Goal: Task Accomplishment & Management: Complete application form

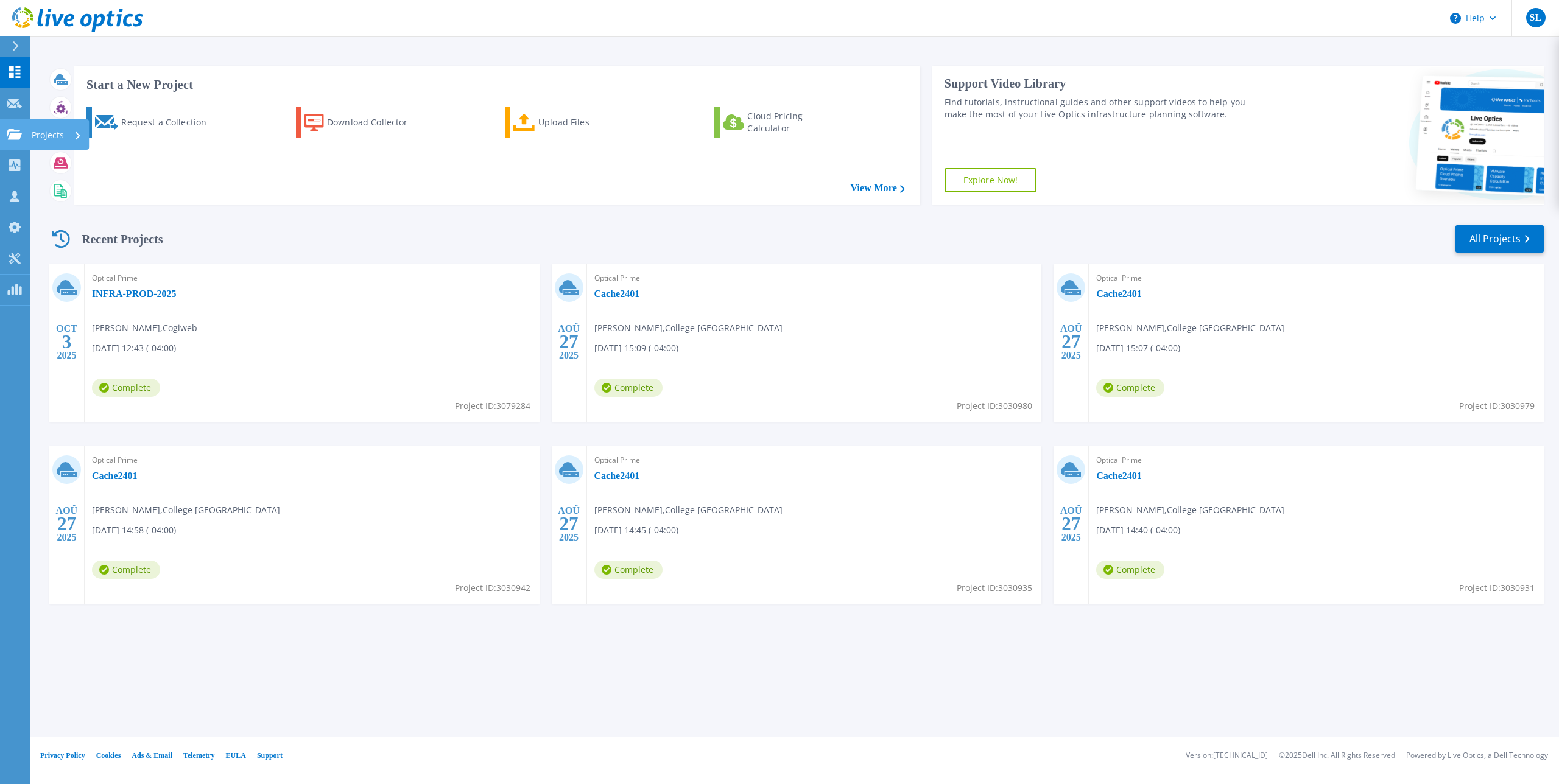
click at [48, 140] on p "Projects" at bounding box center [47, 135] width 32 height 32
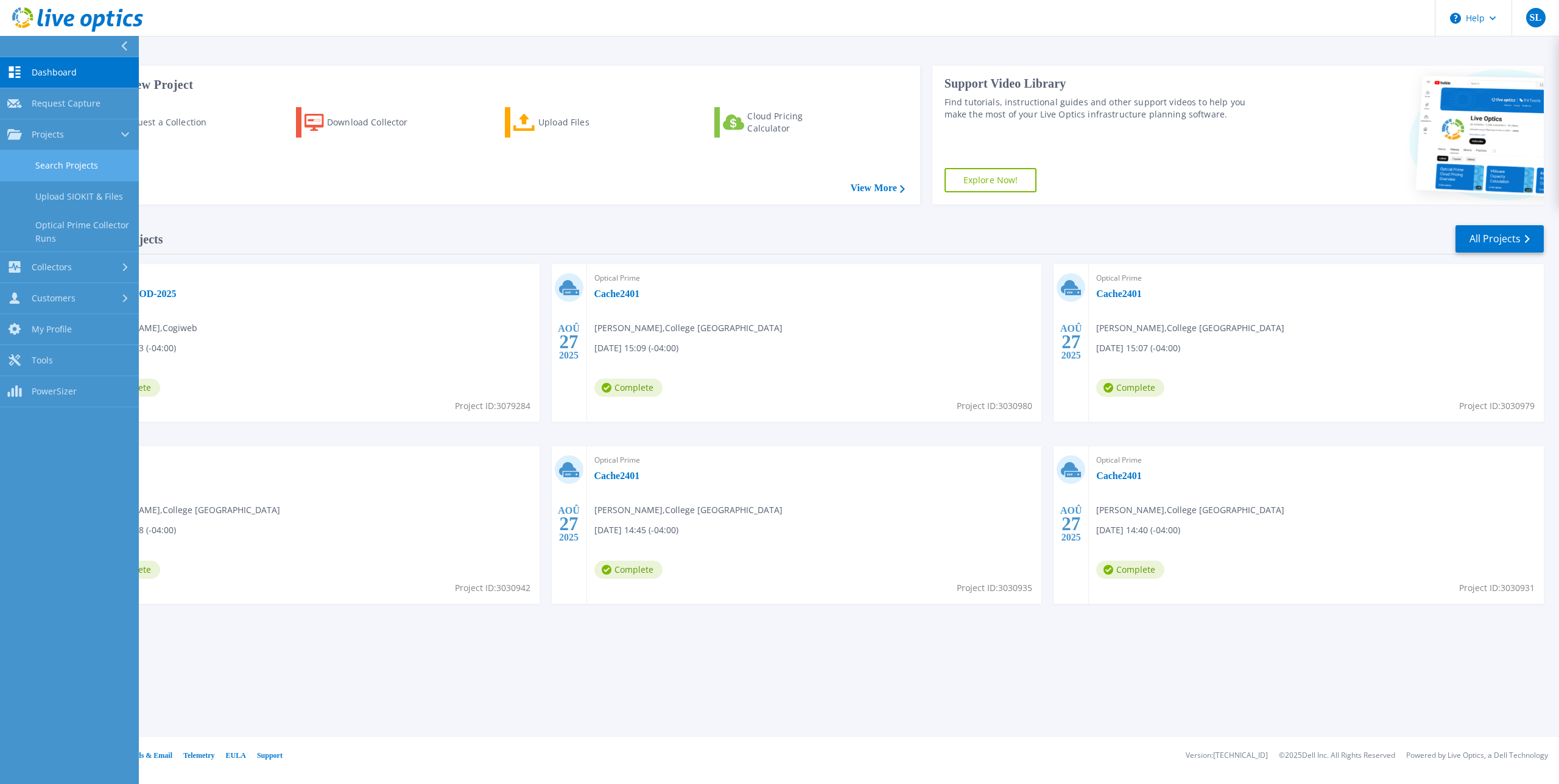
click at [100, 160] on link "Search Projects" at bounding box center [69, 166] width 138 height 31
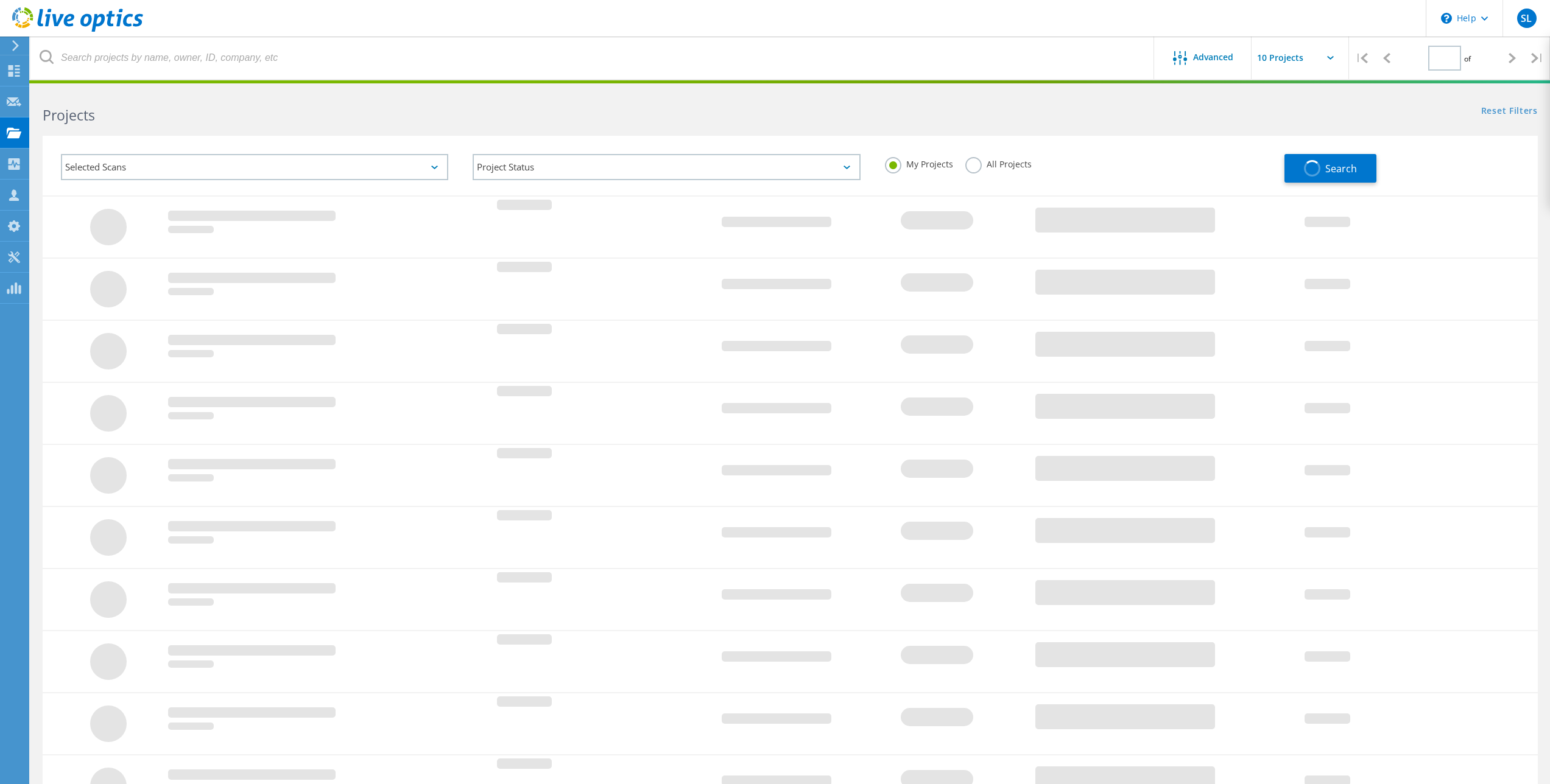
type input "1"
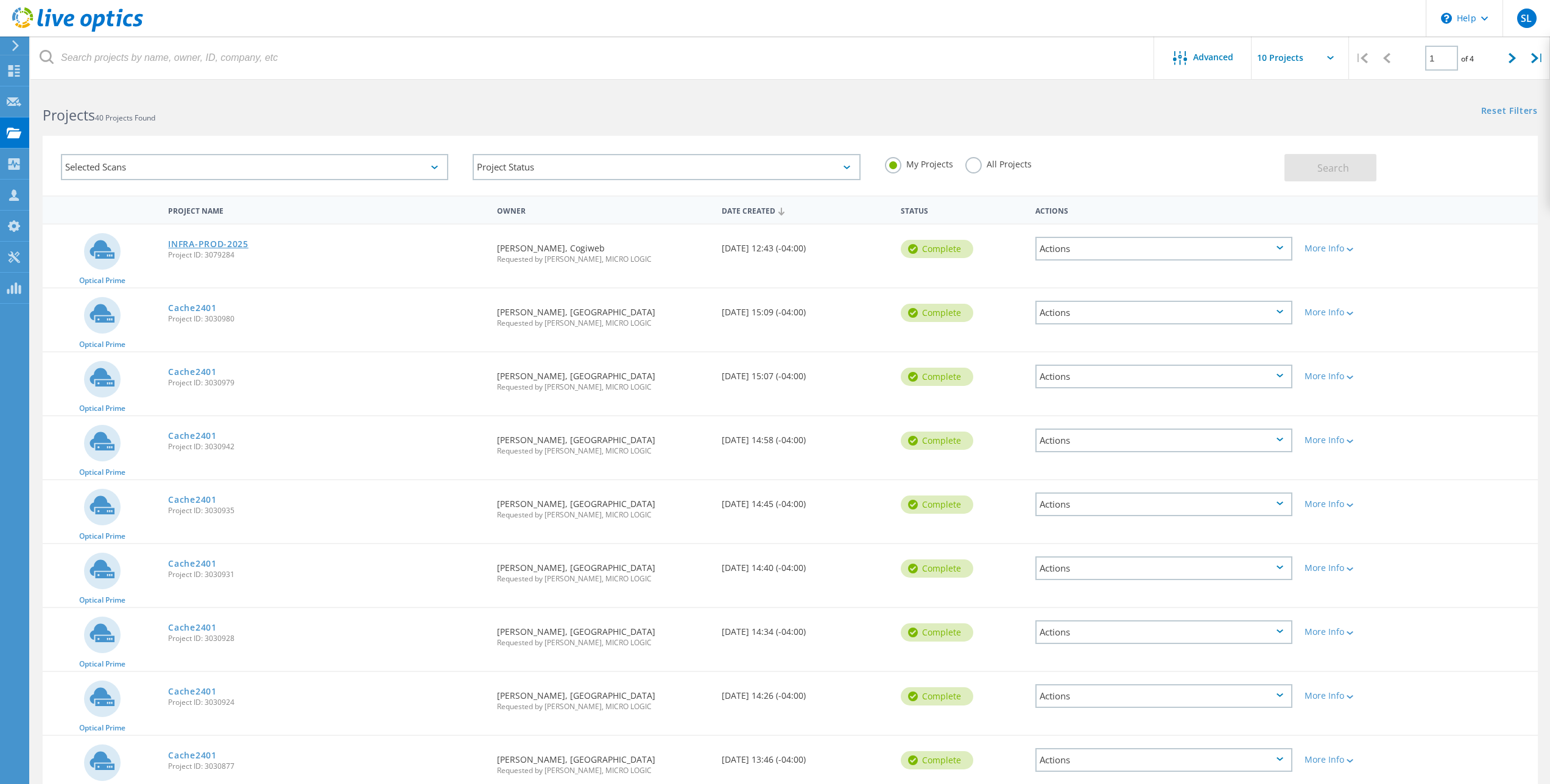
click at [228, 243] on link "INFRA-PROD-2025" at bounding box center [209, 243] width 80 height 8
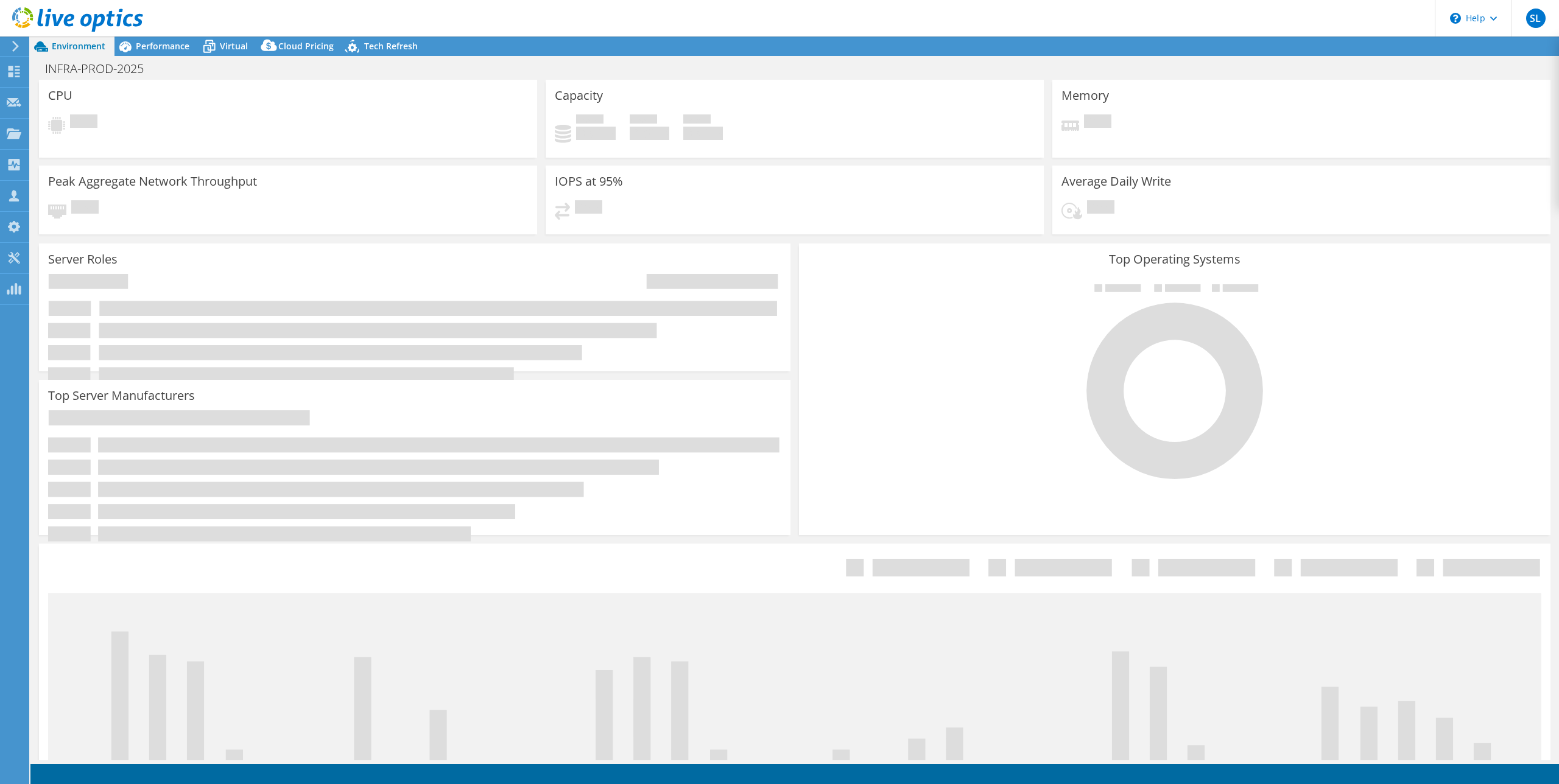
select select "USD"
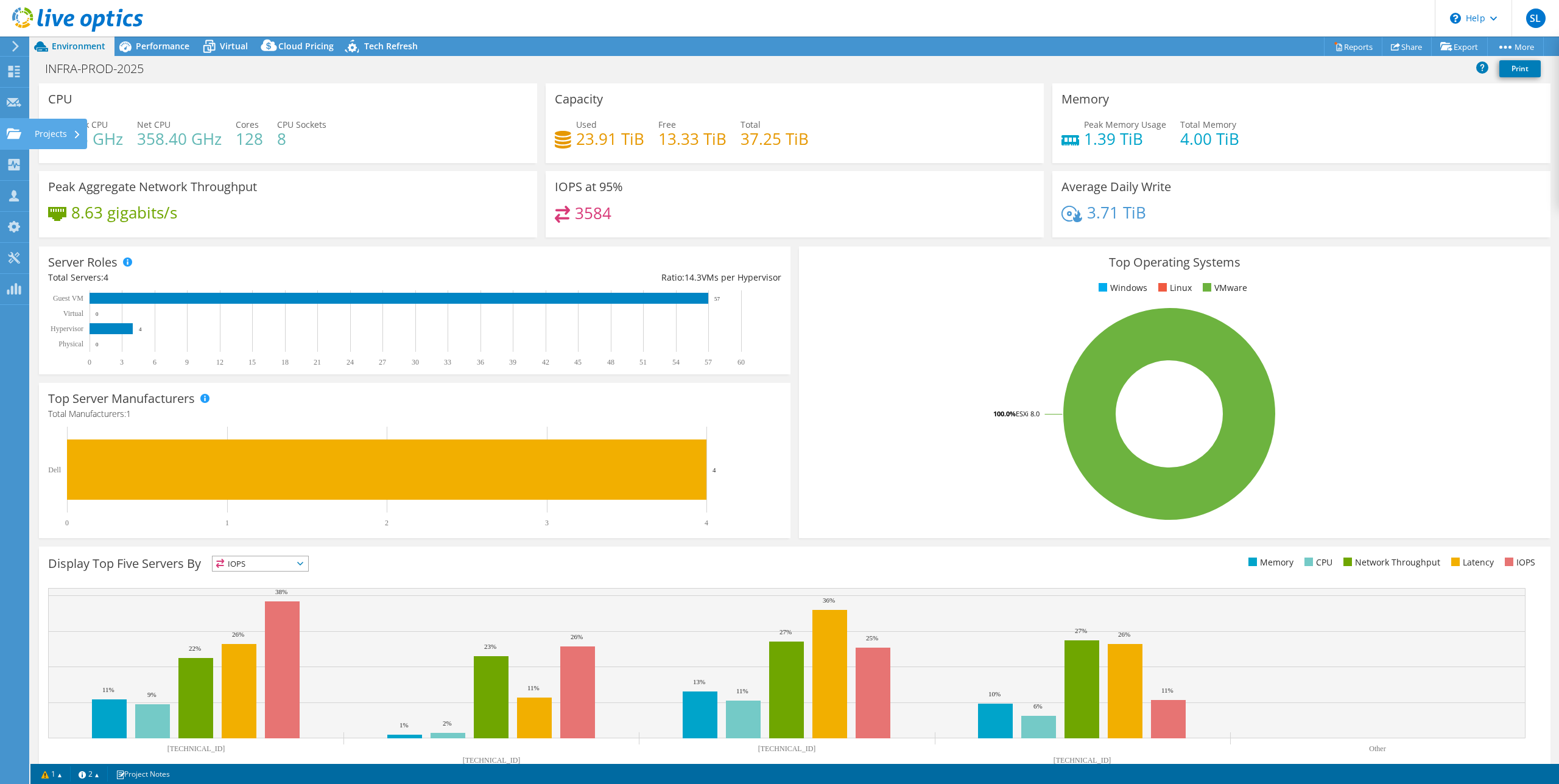
click at [13, 132] on use at bounding box center [14, 132] width 15 height 10
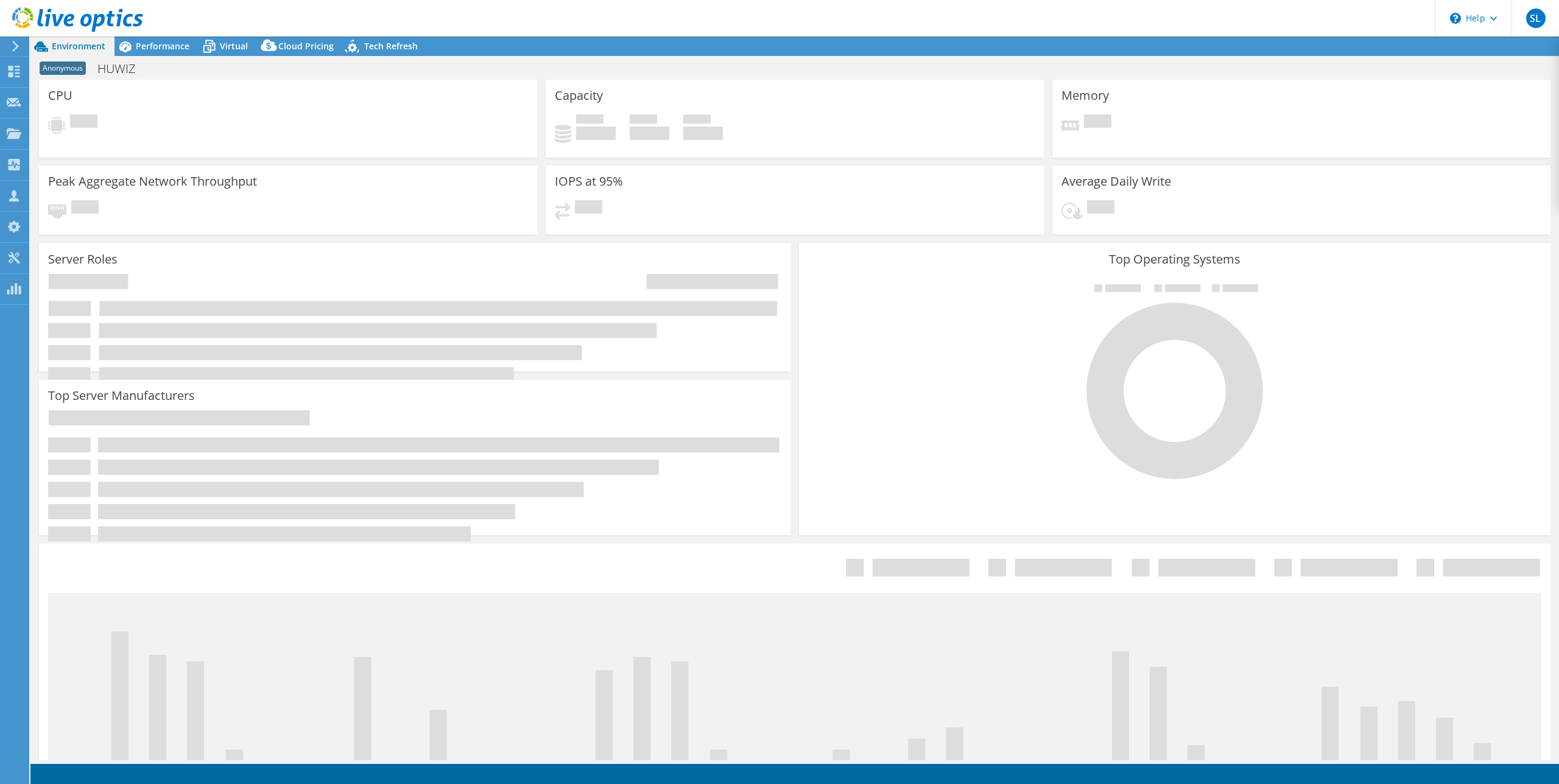
select select "[GEOGRAPHIC_DATA]"
select select "CAD"
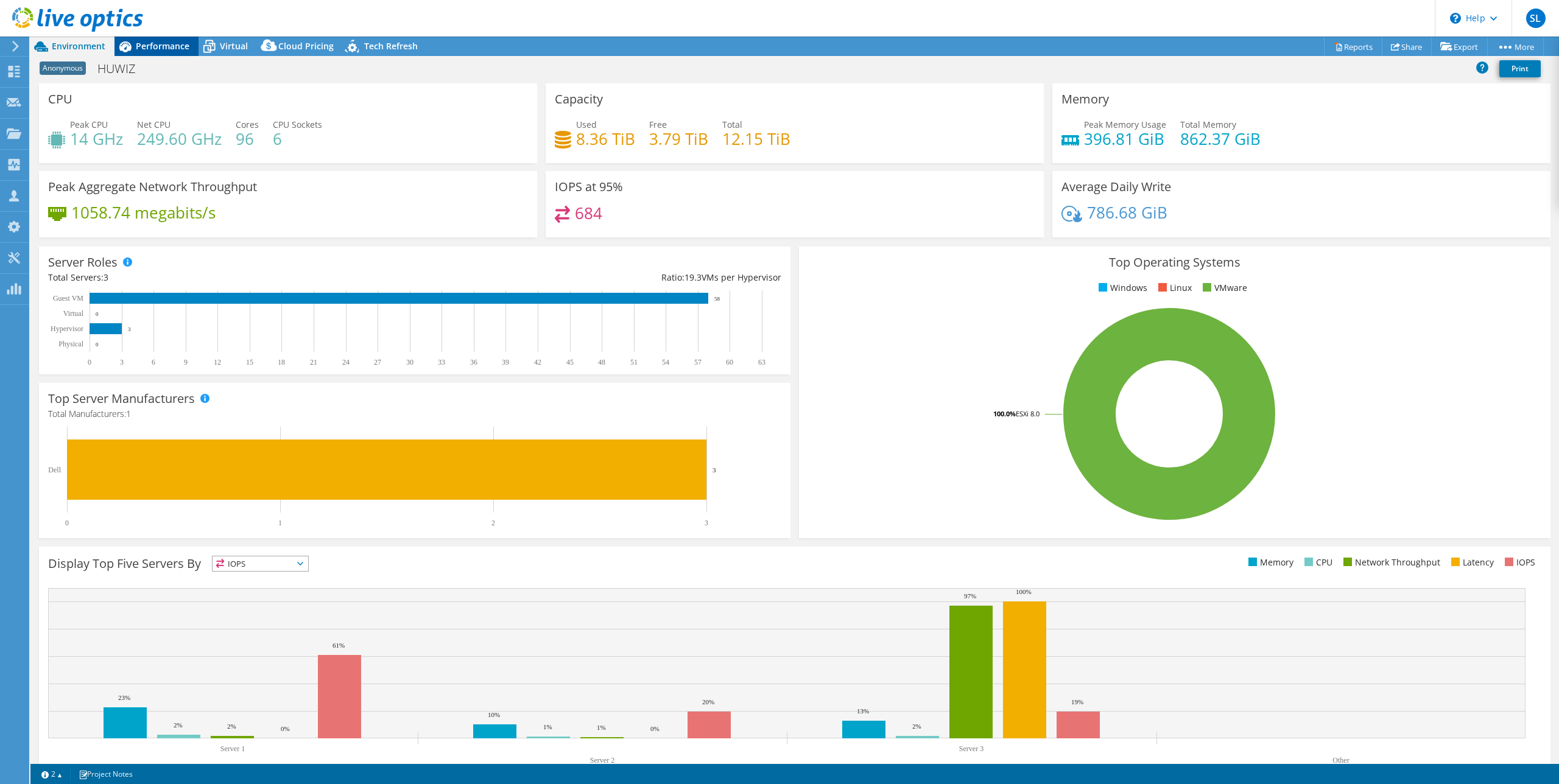
click at [172, 51] on span "Performance" at bounding box center [162, 46] width 54 height 12
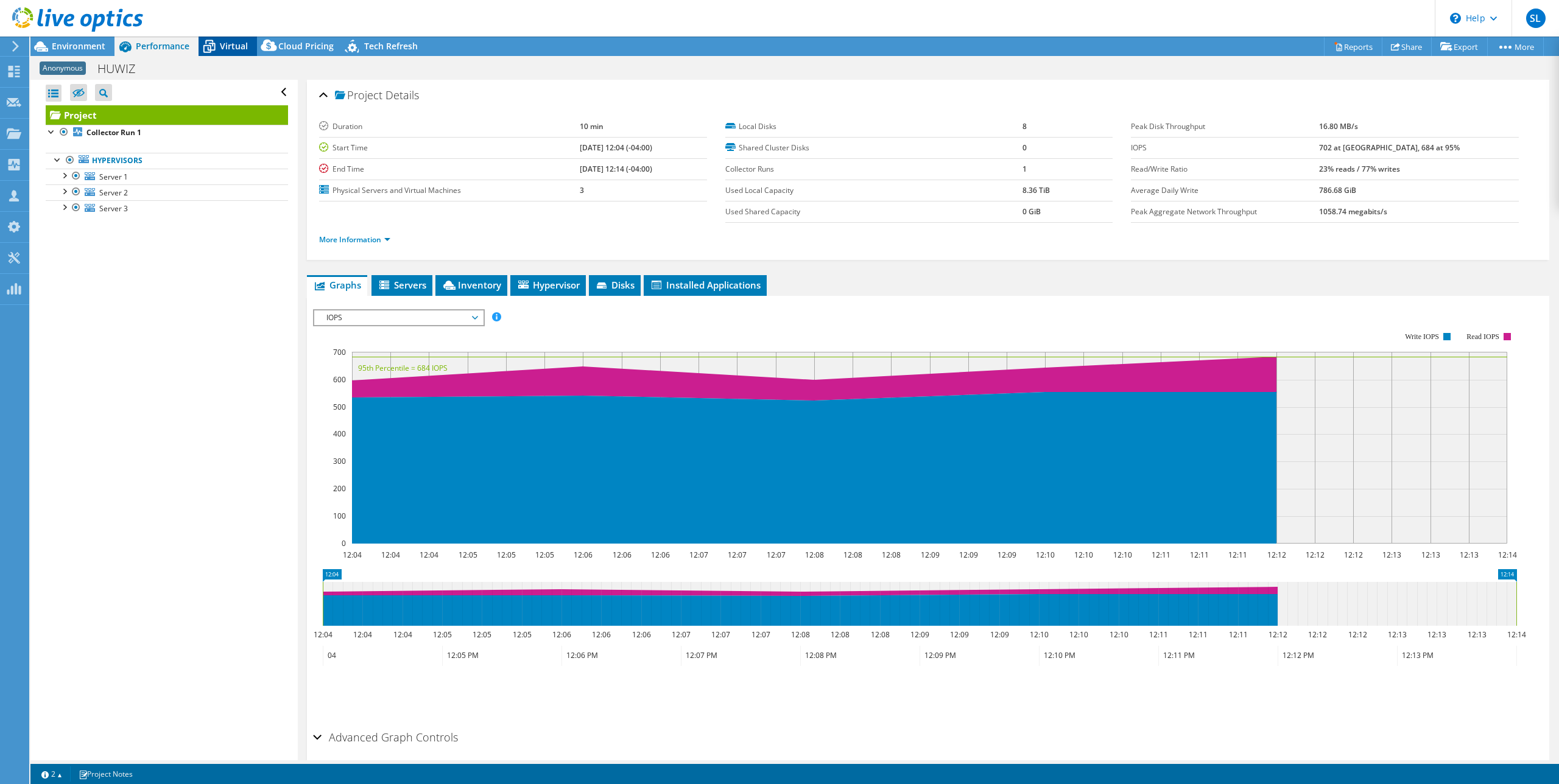
click at [229, 48] on span "Virtual" at bounding box center [233, 46] width 28 height 12
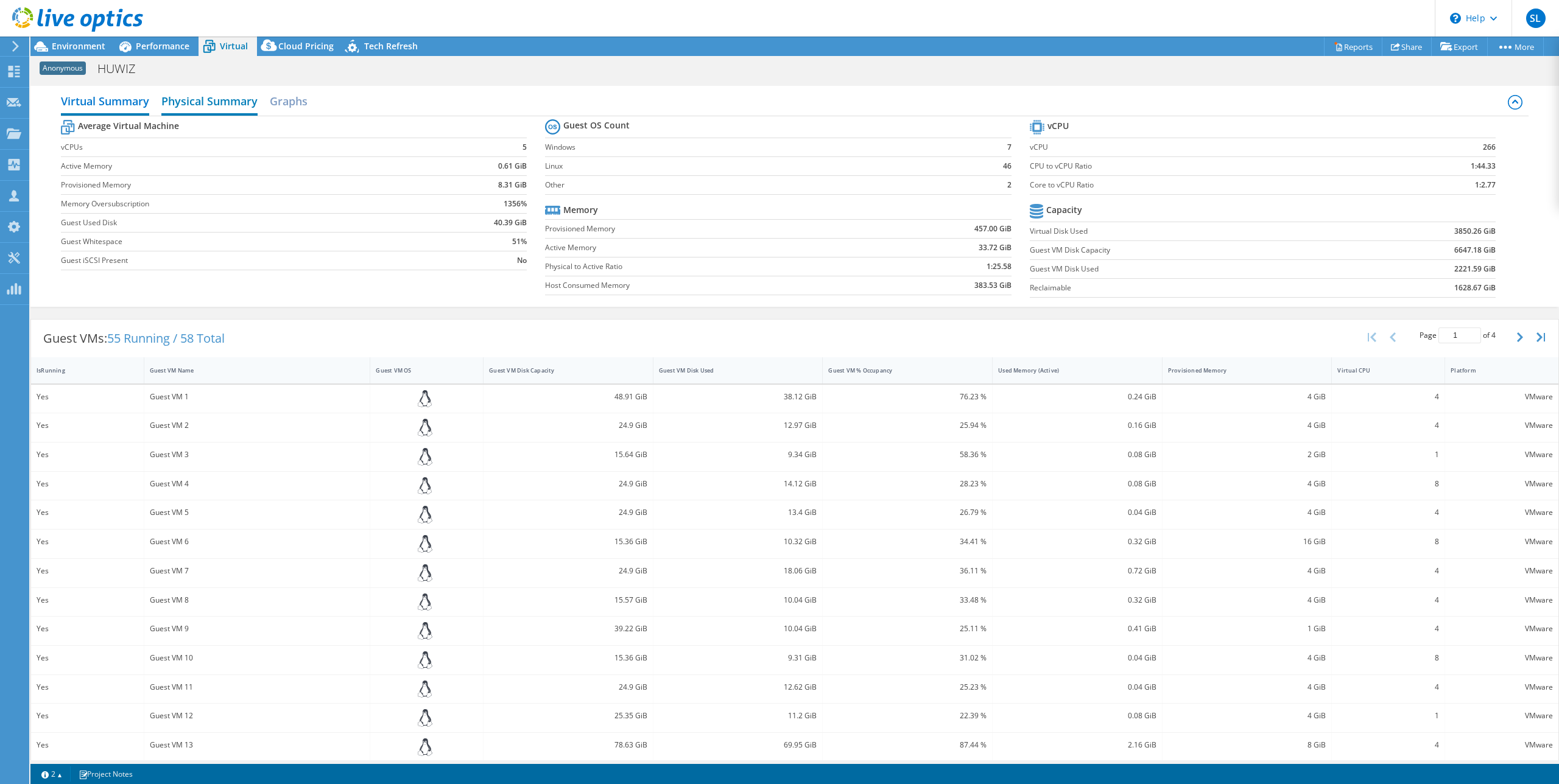
click at [221, 97] on h2 "Physical Summary" at bounding box center [209, 102] width 97 height 26
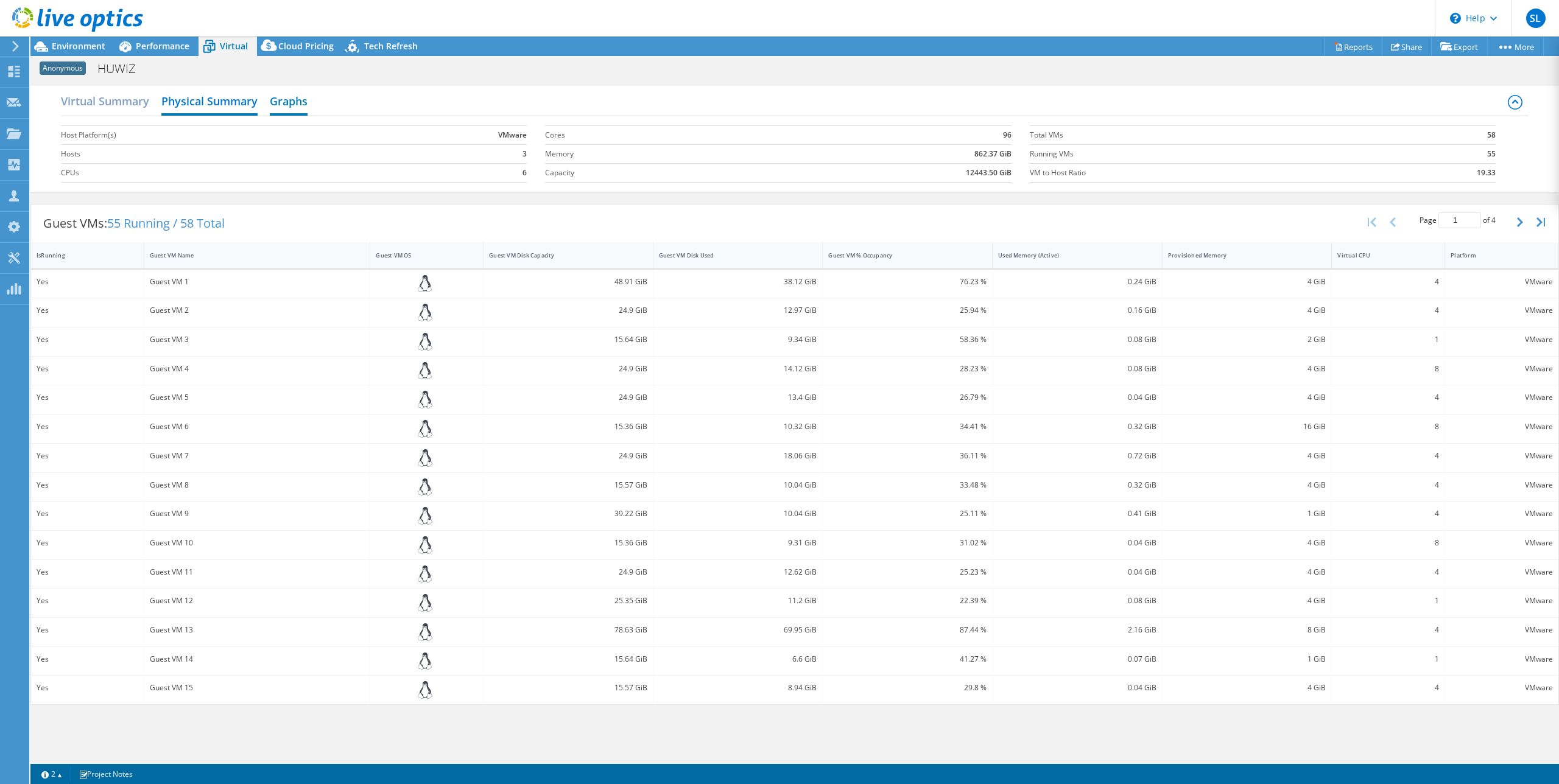
click at [291, 103] on h2 "Graphs" at bounding box center [288, 102] width 37 height 26
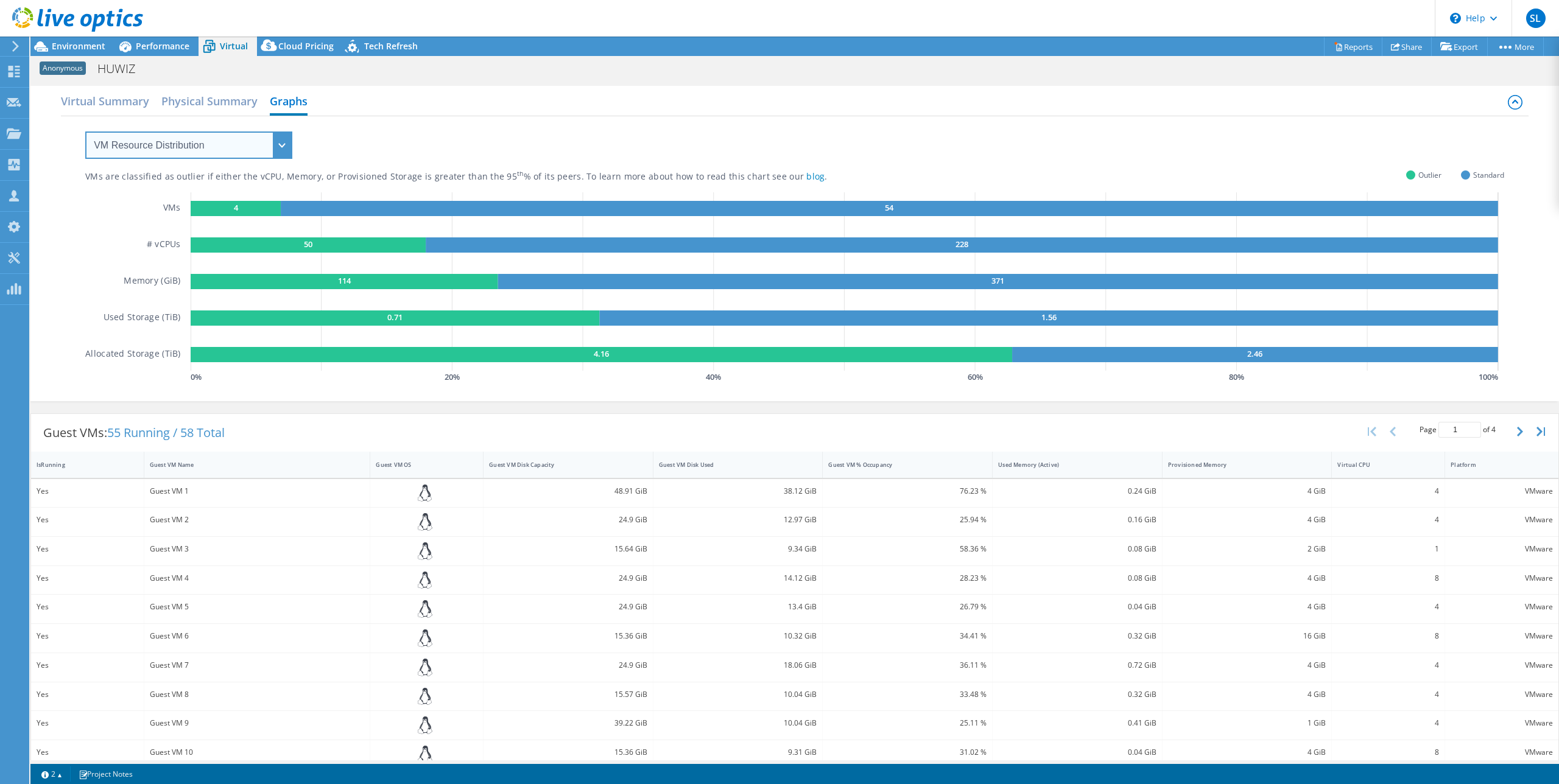
click at [256, 143] on select "VM Resource Distribution Provisioning Contrast Over Provisioning" at bounding box center [189, 145] width 207 height 27
select select "Over Provisioning"
click at [86, 131] on select "VM Resource Distribution Provisioning Contrast Over Provisioning" at bounding box center [189, 145] width 207 height 27
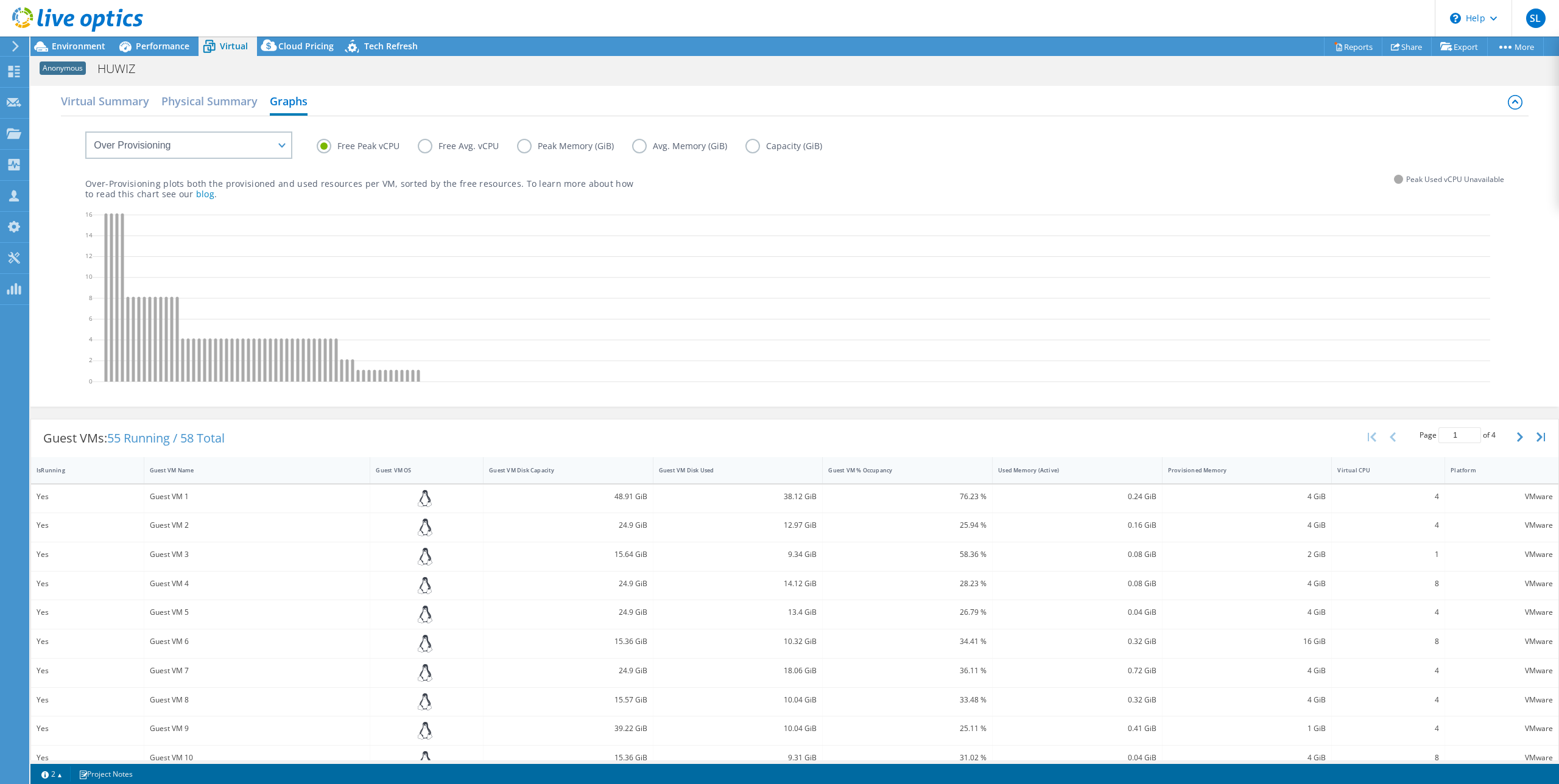
click at [422, 148] on label "Free Avg. vCPU" at bounding box center [467, 146] width 99 height 15
click at [0, 0] on input "Free Avg. vCPU" at bounding box center [0, 0] width 0 height 0
click at [319, 142] on label "Free Peak vCPU" at bounding box center [367, 146] width 101 height 15
click at [0, 0] on input "Free Peak vCPU" at bounding box center [0, 0] width 0 height 0
click at [427, 151] on label "Free Avg. vCPU" at bounding box center [467, 146] width 99 height 15
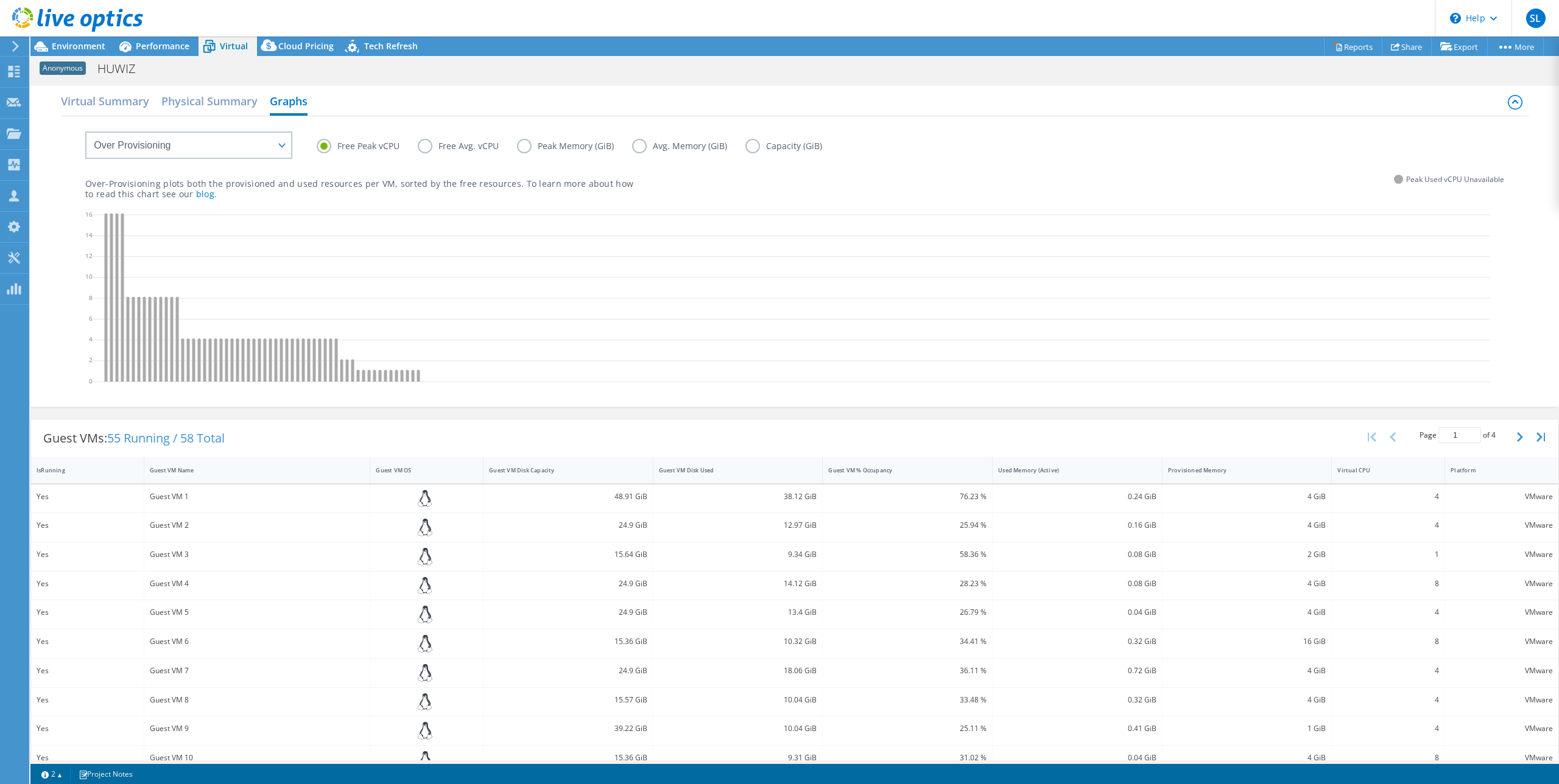
click at [0, 0] on input "Free Avg. vCPU" at bounding box center [0, 0] width 0 height 0
click at [331, 246] on icon at bounding box center [791, 300] width 1398 height 183
click at [230, 141] on select "VM Resource Distribution Provisioning Contrast Over Provisioning" at bounding box center [189, 145] width 207 height 27
click at [86, 131] on select "VM Resource Distribution Provisioning Contrast Over Provisioning" at bounding box center [189, 145] width 207 height 27
click at [323, 148] on label "Free Peak vCPU" at bounding box center [367, 146] width 101 height 15
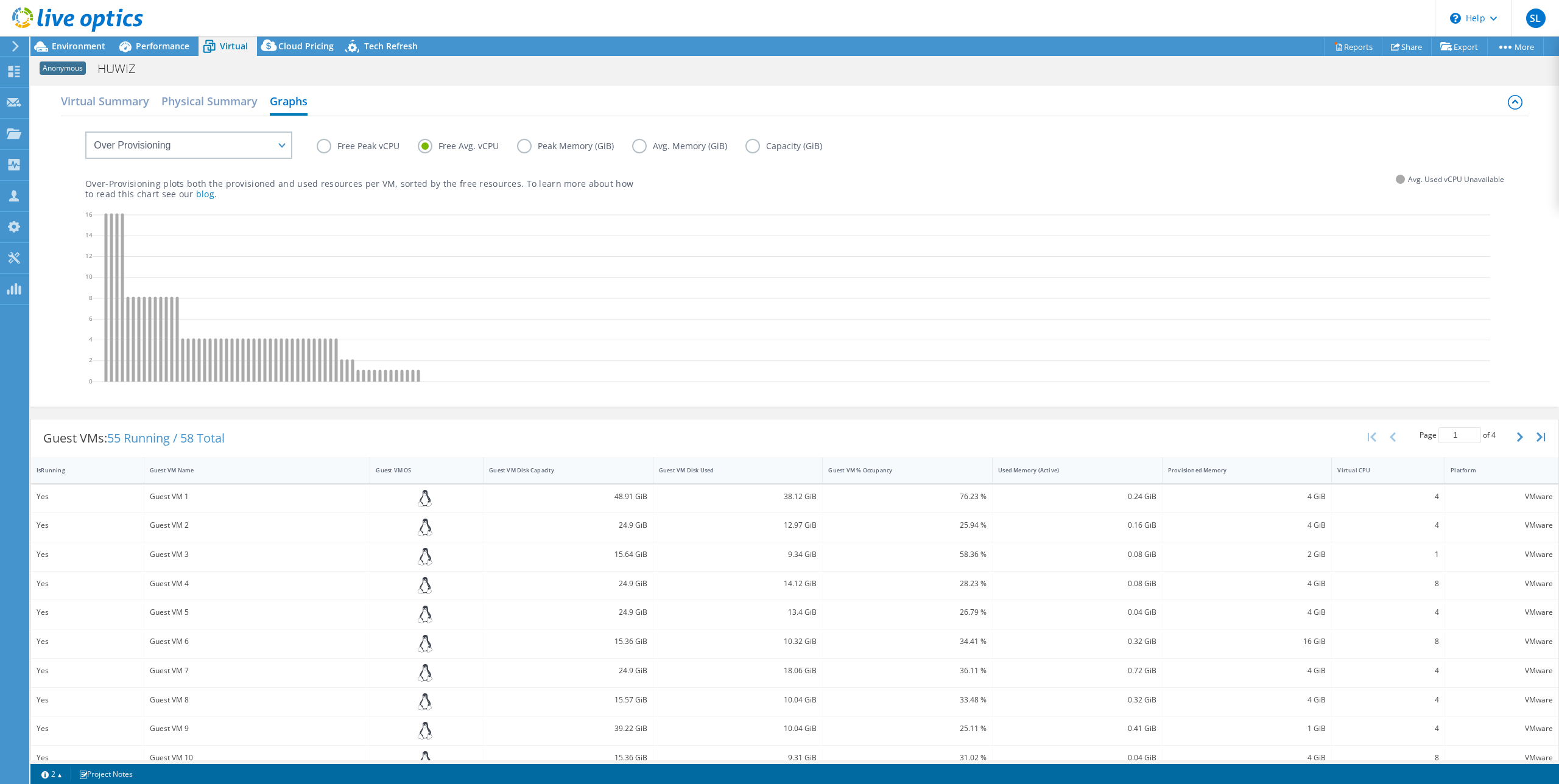
click at [0, 0] on input "Free Peak vCPU" at bounding box center [0, 0] width 0 height 0
click at [423, 148] on label "Free Avg. vCPU" at bounding box center [467, 146] width 99 height 15
click at [0, 0] on input "Free Avg. vCPU" at bounding box center [0, 0] width 0 height 0
click at [523, 147] on label "Peak Memory (GiB)" at bounding box center [575, 146] width 115 height 15
click at [0, 0] on input "Peak Memory (GiB)" at bounding box center [0, 0] width 0 height 0
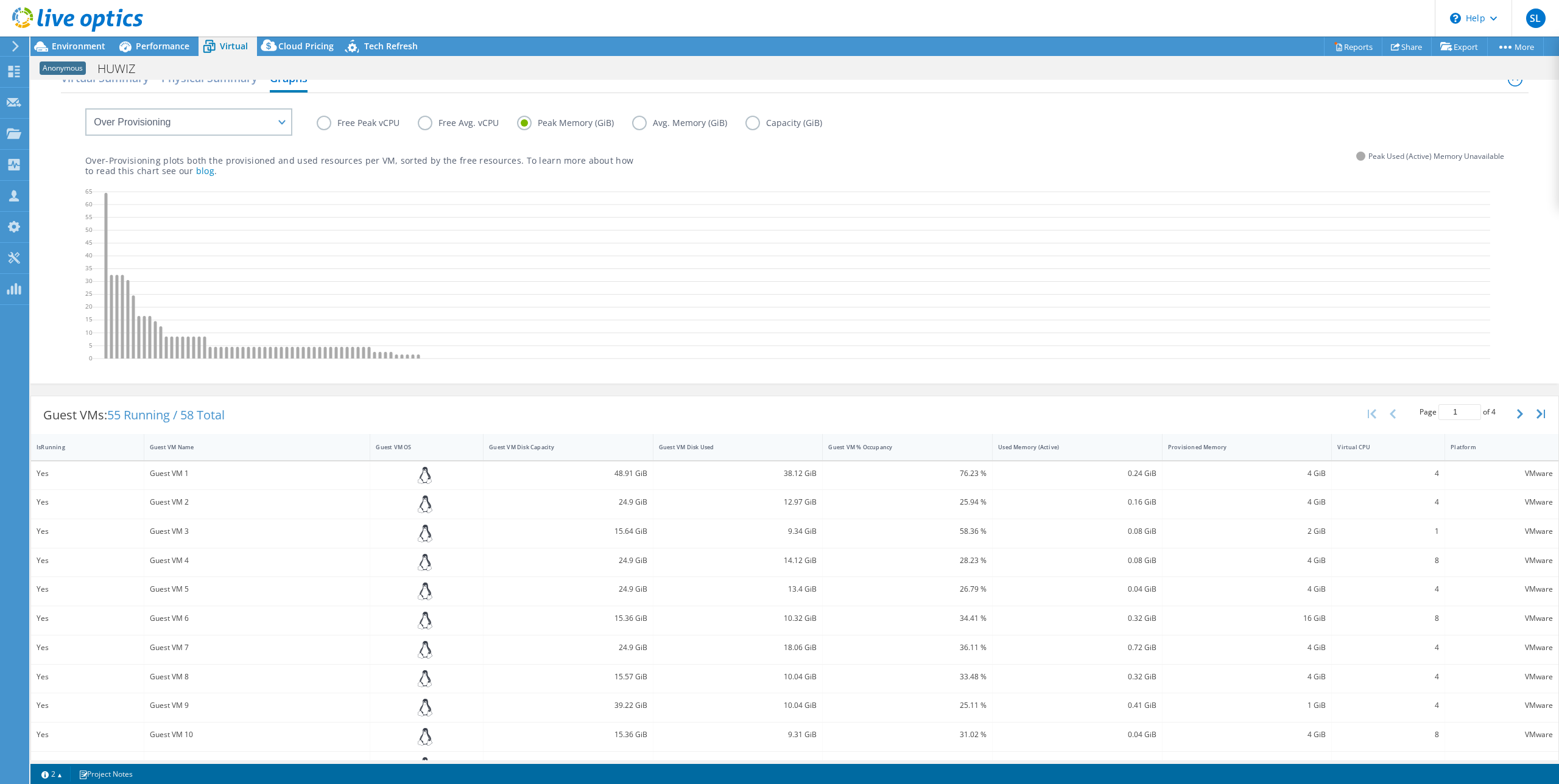
scroll to position [39, 0]
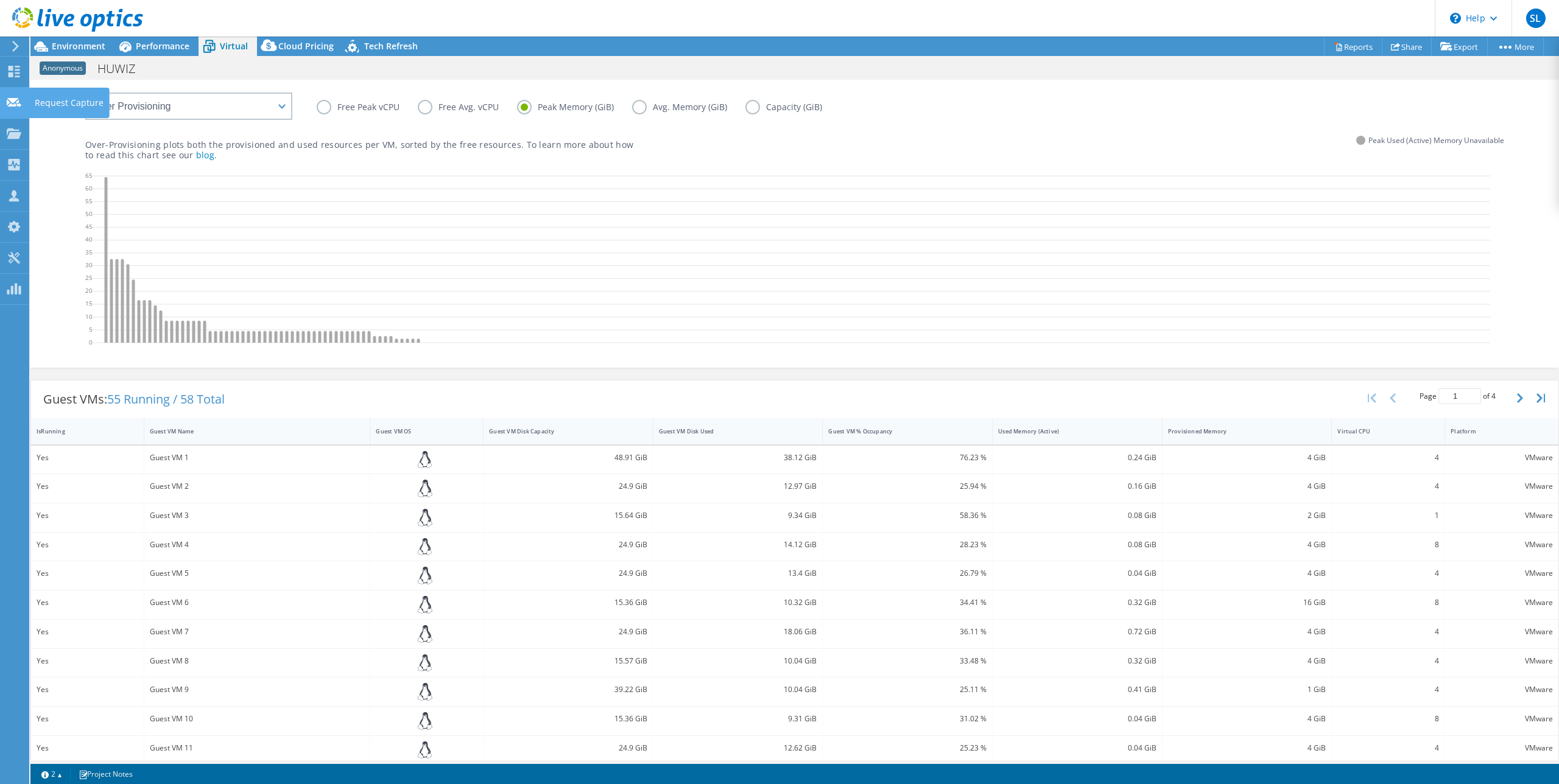
click at [75, 99] on div "Request Capture" at bounding box center [68, 102] width 81 height 30
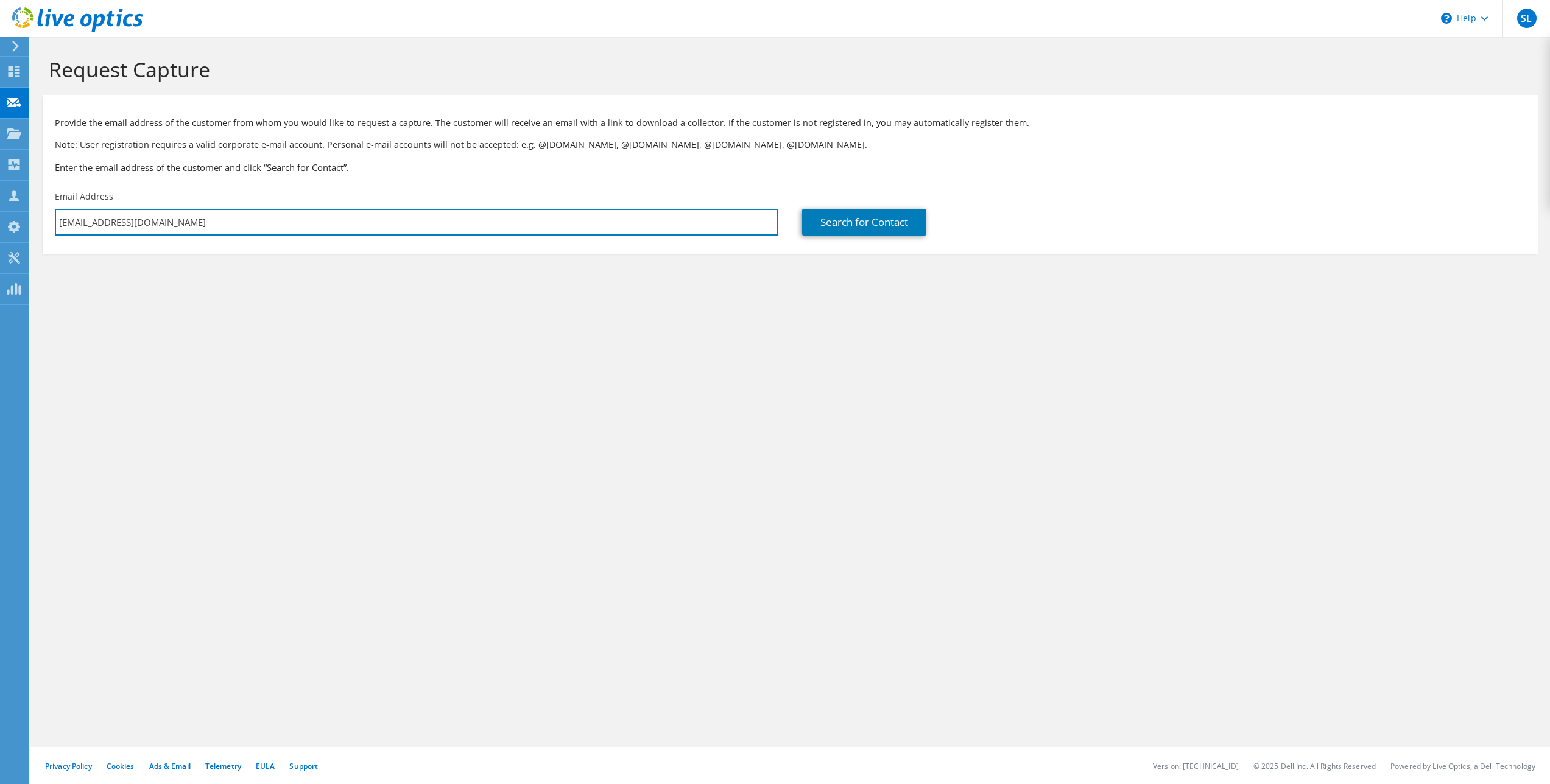
drag, startPoint x: 158, startPoint y: 223, endPoint x: 30, endPoint y: 216, distance: 128.2
click at [30, 216] on section "Request Capture Provide the email address of the customer from whom you would l…" at bounding box center [790, 176] width 1519 height 279
paste input "[EMAIL_ADDRESS][DOMAIN_NAME]"
type input "[EMAIL_ADDRESS][DOMAIN_NAME]"
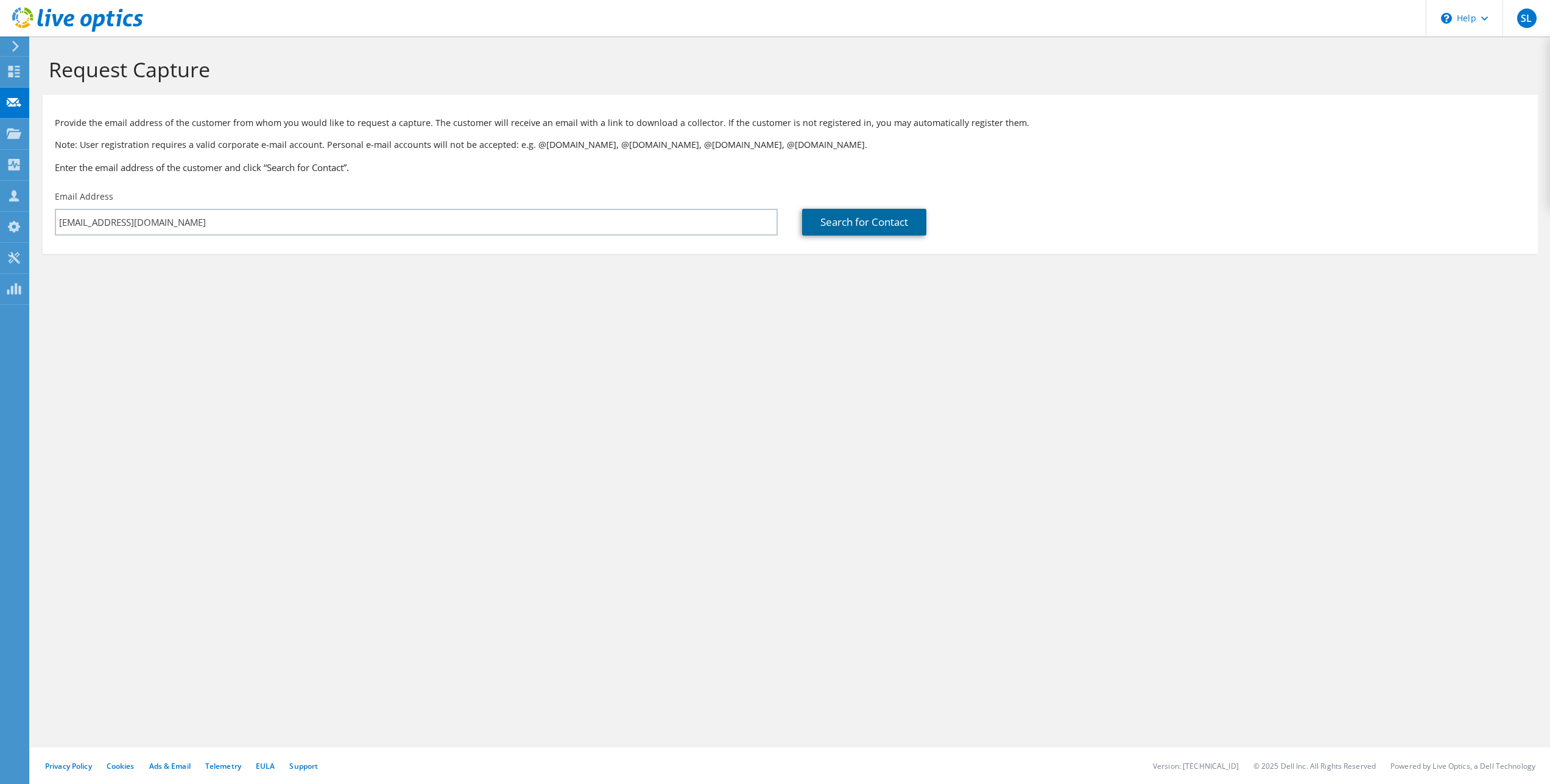
click at [873, 221] on link "Search for Contact" at bounding box center [864, 221] width 124 height 26
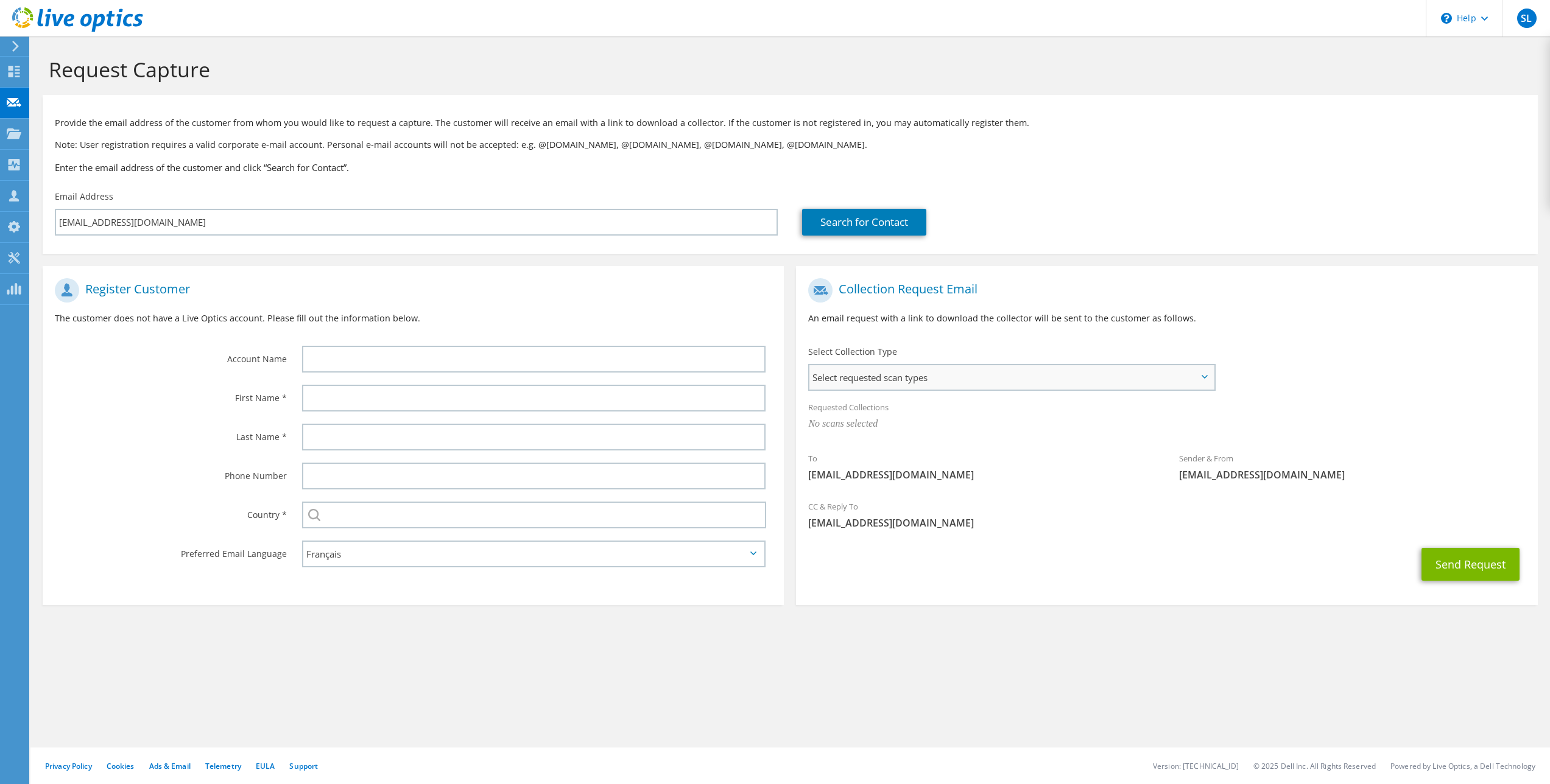
click at [867, 381] on span "Select requested scan types" at bounding box center [1011, 377] width 403 height 25
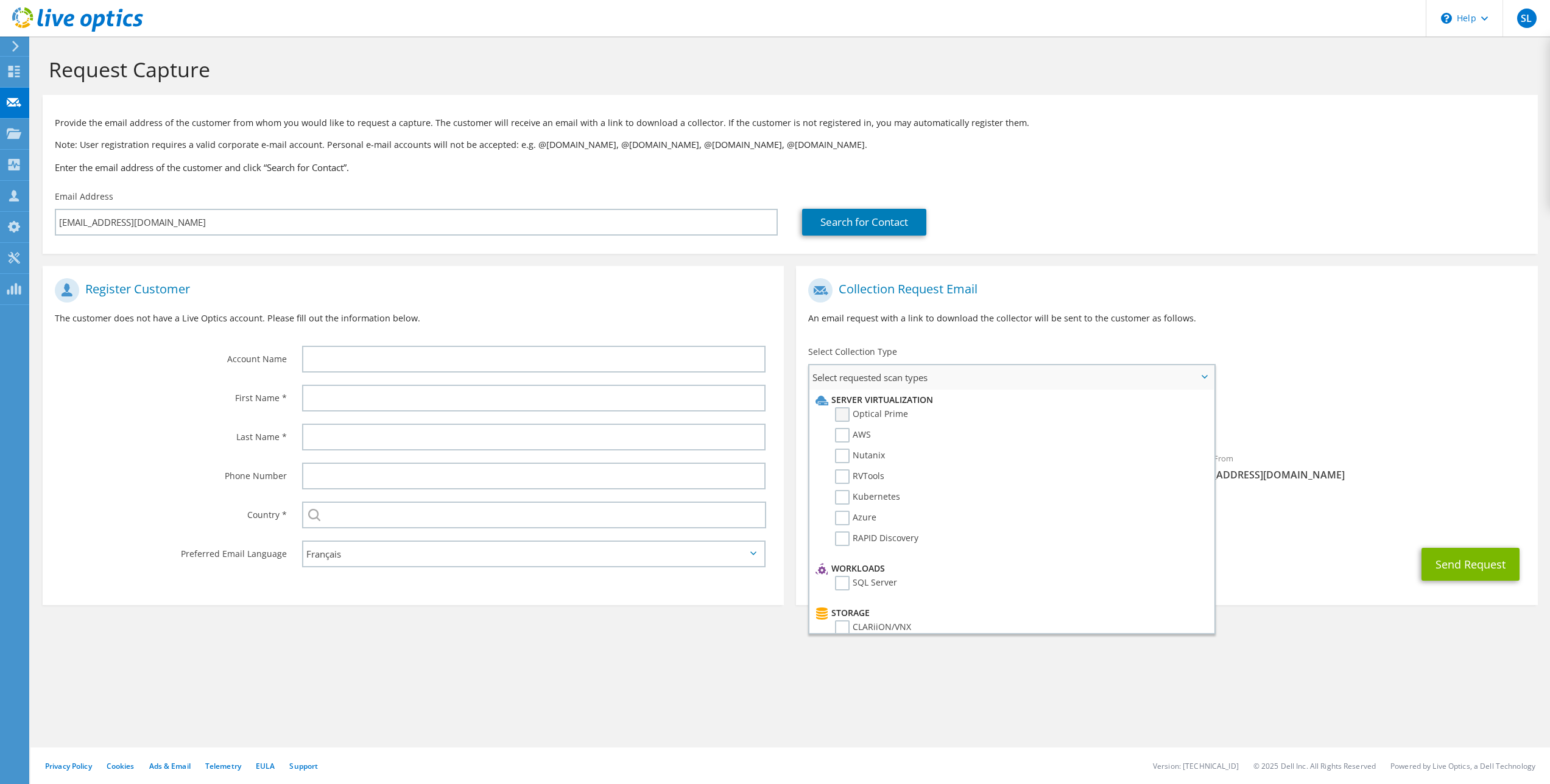
click at [847, 418] on label "Optical Prime" at bounding box center [872, 414] width 73 height 15
click at [0, 0] on input "Optical Prime" at bounding box center [0, 0] width 0 height 0
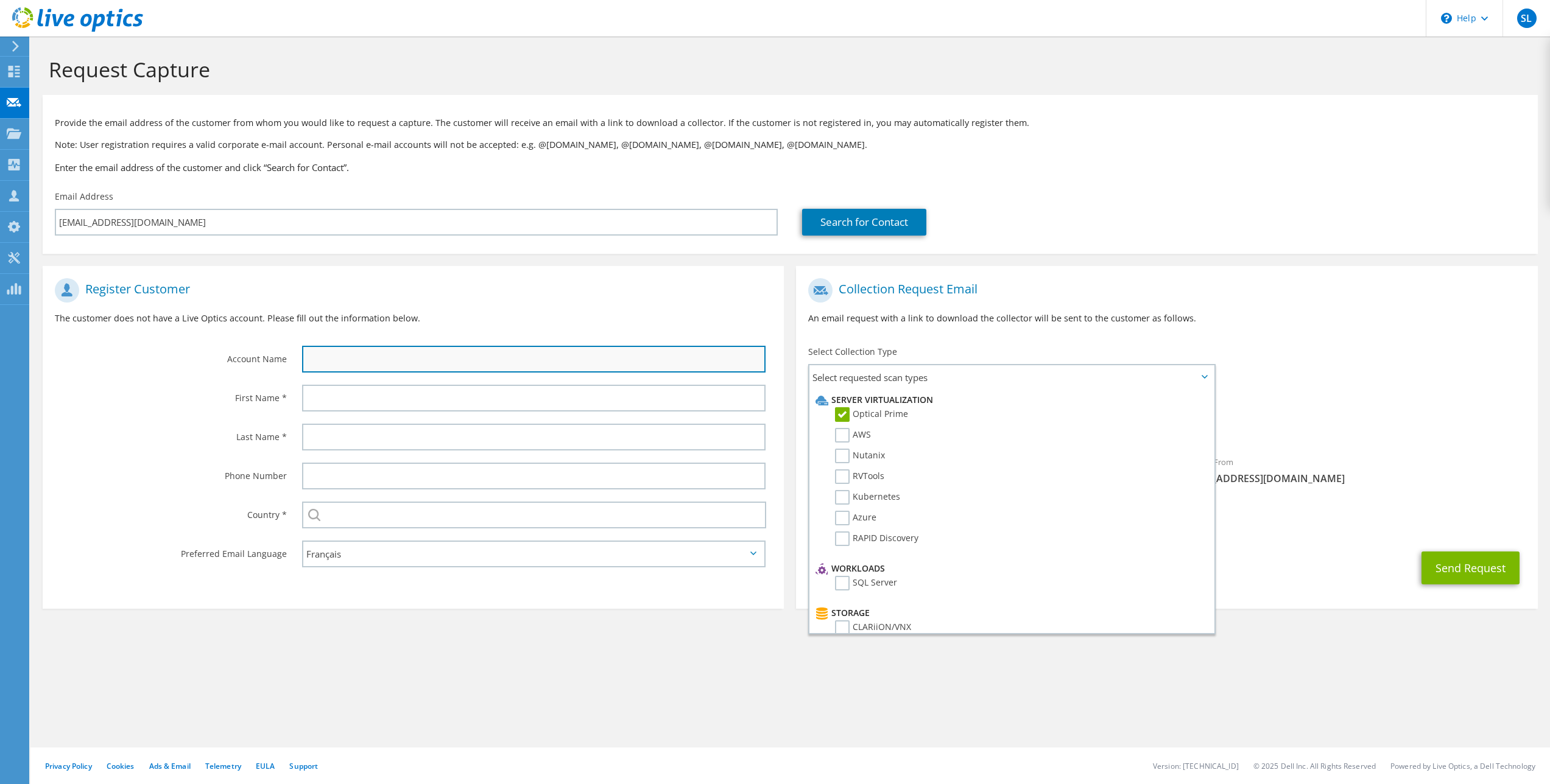
click at [418, 354] on input "text" at bounding box center [535, 359] width 464 height 26
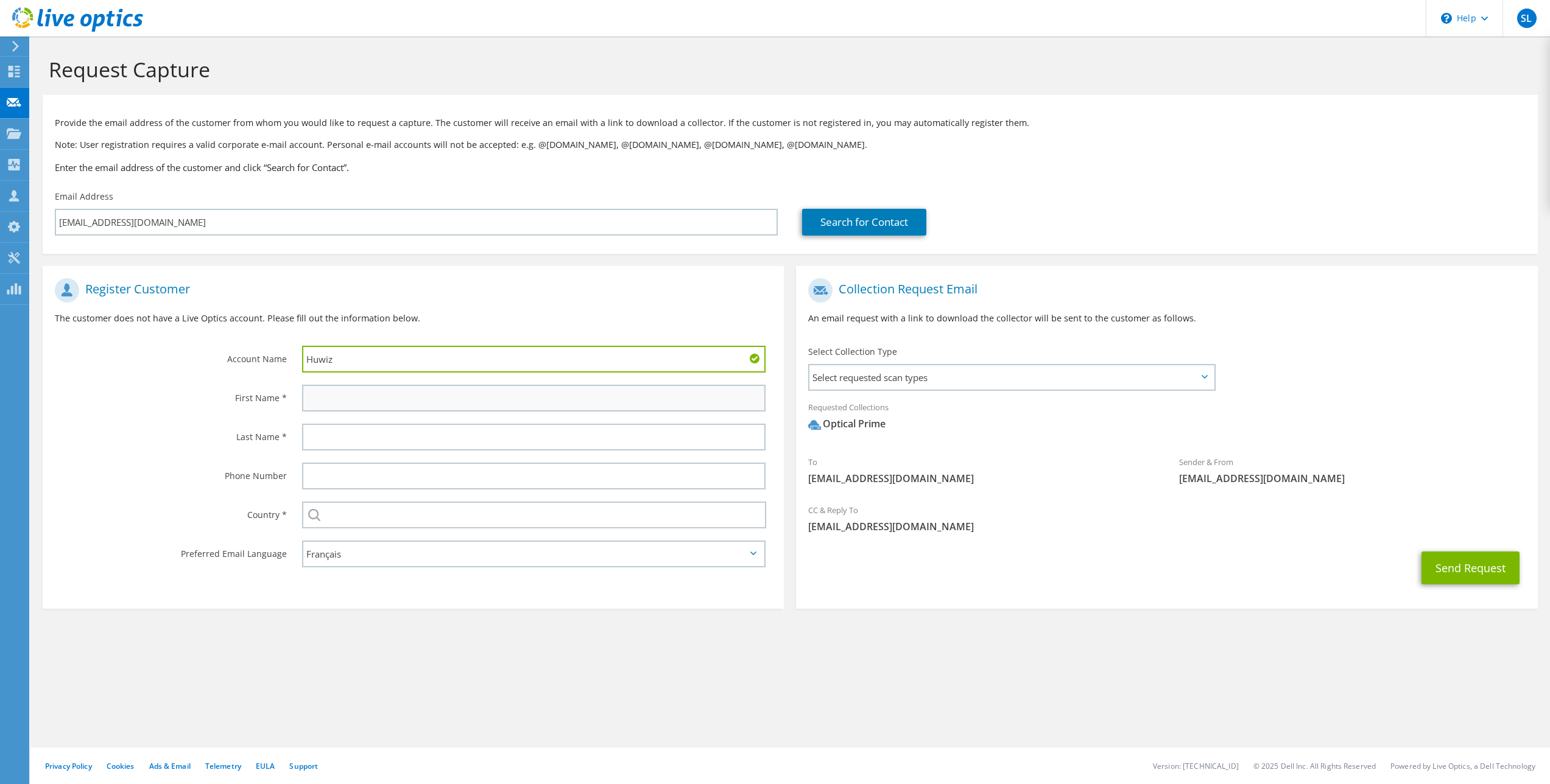
type input "Huwiz"
click at [369, 394] on input "text" at bounding box center [535, 398] width 464 height 26
type input "[PERSON_NAME]"
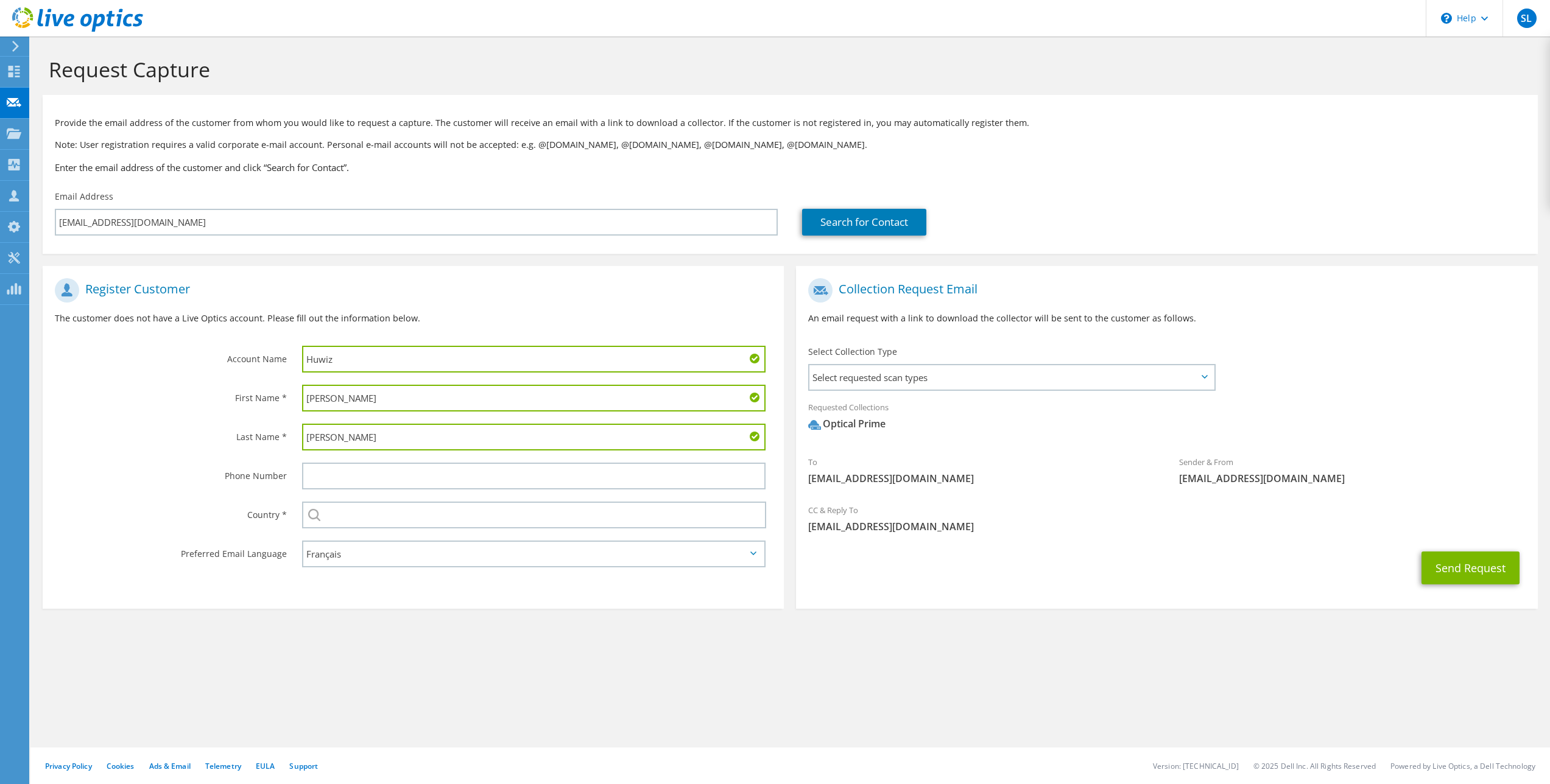
type input "[PERSON_NAME]"
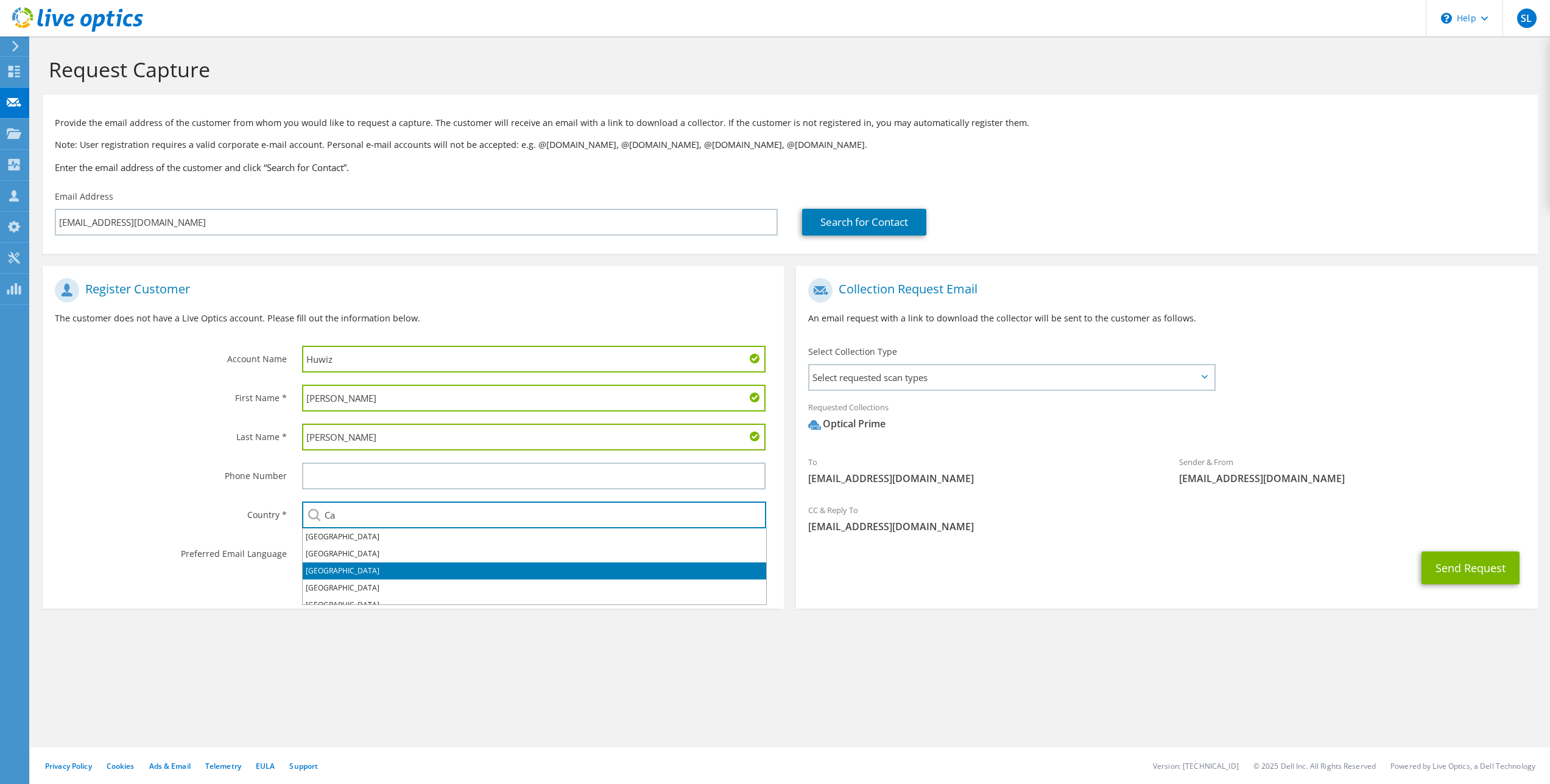
click at [313, 568] on li "[GEOGRAPHIC_DATA]" at bounding box center [534, 571] width 464 height 17
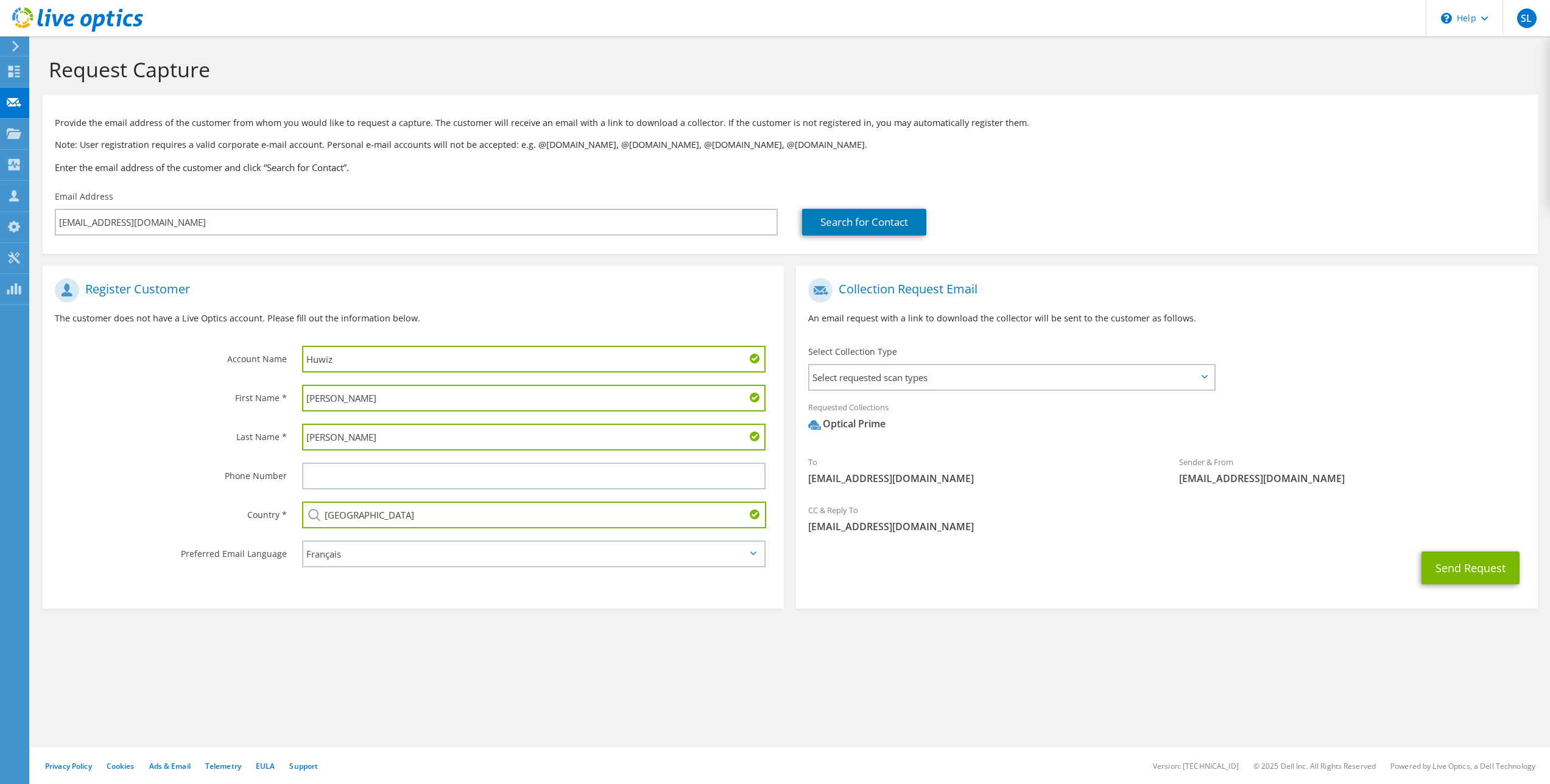
type input "[GEOGRAPHIC_DATA]"
click at [325, 555] on select "English Deutsch Español Français Italiano Polski Português Русский 한국어 中文 日本語" at bounding box center [535, 554] width 464 height 26
click at [302, 541] on select "English Deutsch Español Français Italiano Polski Português Русский 한국어 中文 日本語" at bounding box center [535, 554] width 464 height 26
click at [849, 615] on div "Collection Request Email An email request with a link to download the collector…" at bounding box center [1166, 440] width 753 height 349
click at [1472, 571] on button "Send Request" at bounding box center [1471, 568] width 98 height 33
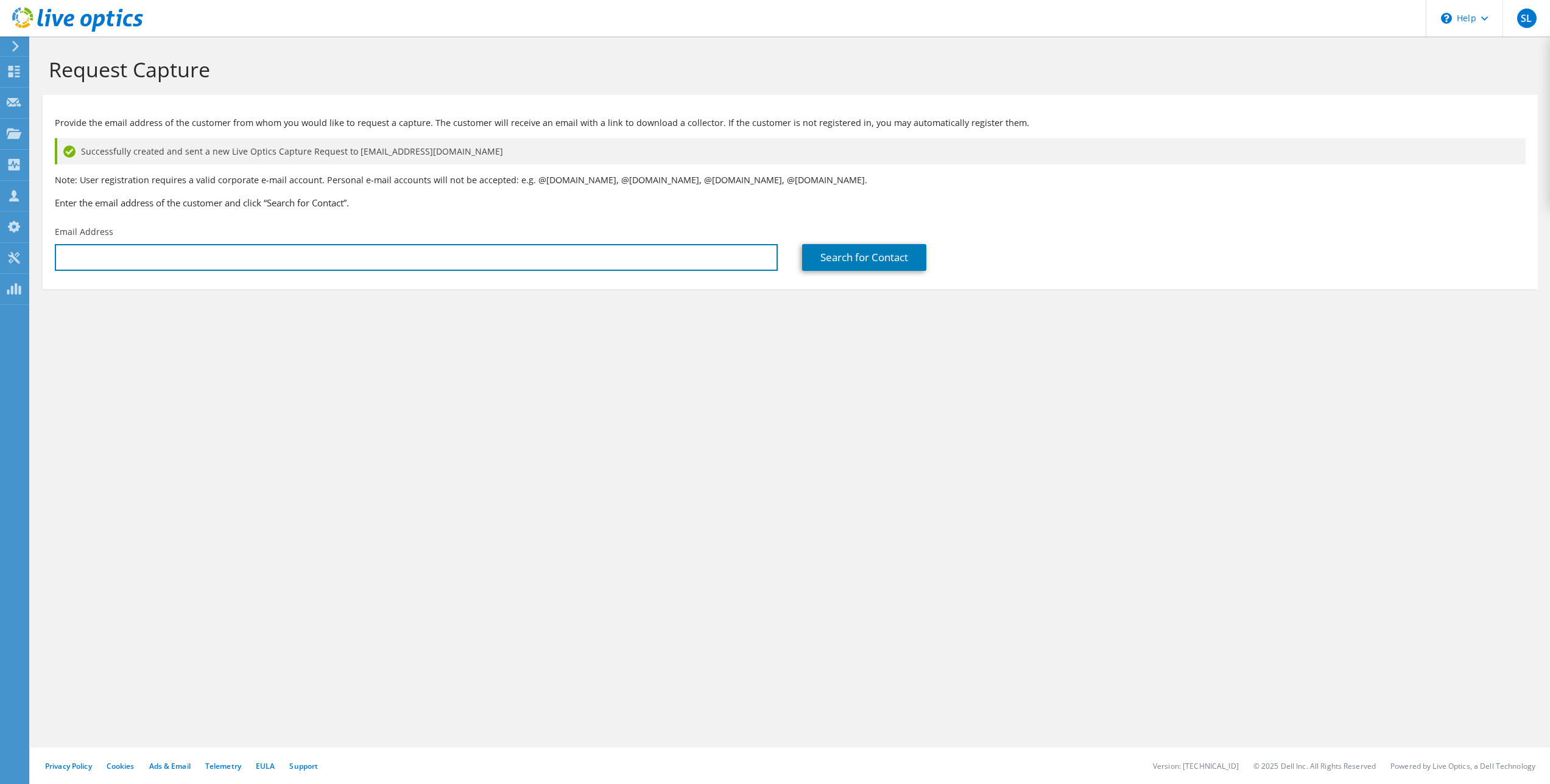
type input "[EMAIL_ADDRESS][DOMAIN_NAME]"
